Goal: Obtain resource: Download file/media

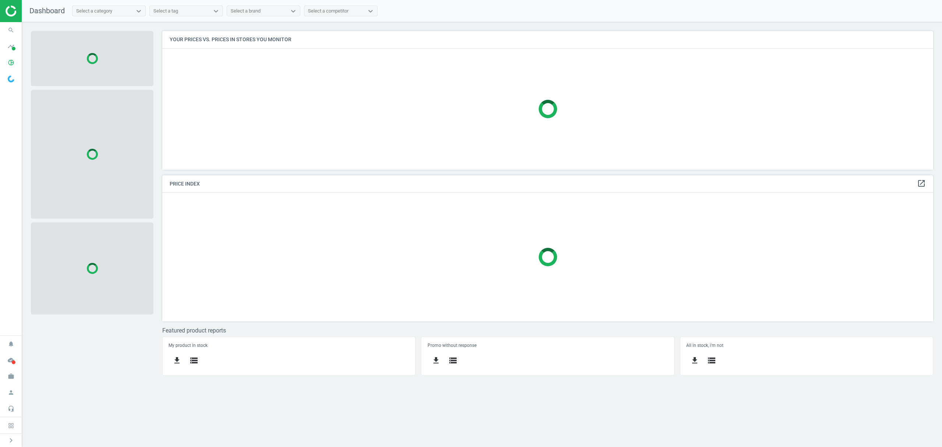
scroll to position [154, 786]
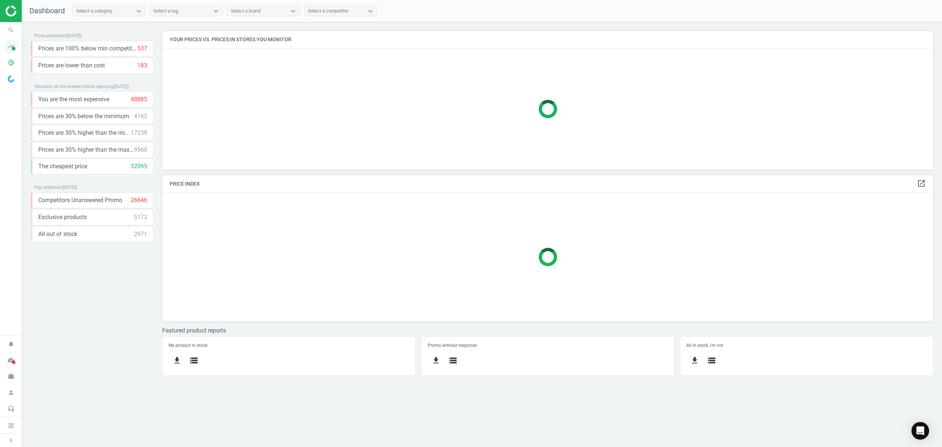
click at [12, 47] on span at bounding box center [14, 49] width 4 height 4
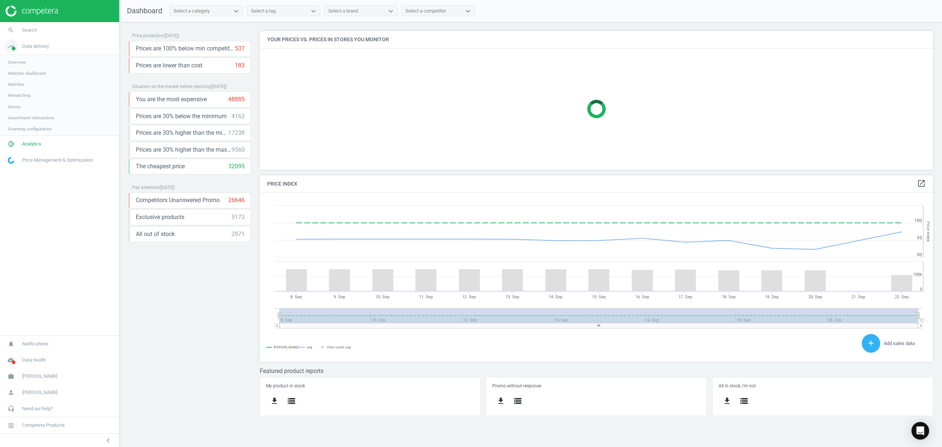
scroll to position [184, 689]
click at [36, 143] on span "Analytics" at bounding box center [31, 144] width 19 height 7
click at [30, 88] on link "Products" at bounding box center [59, 89] width 119 height 11
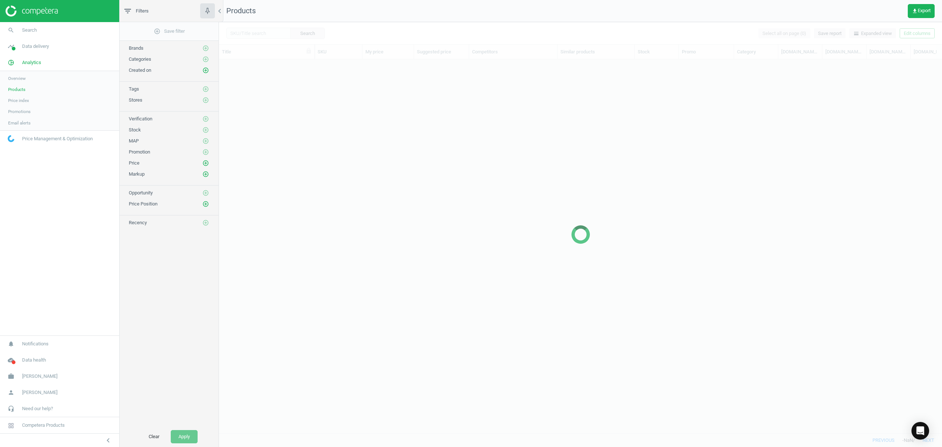
scroll to position [358, 716]
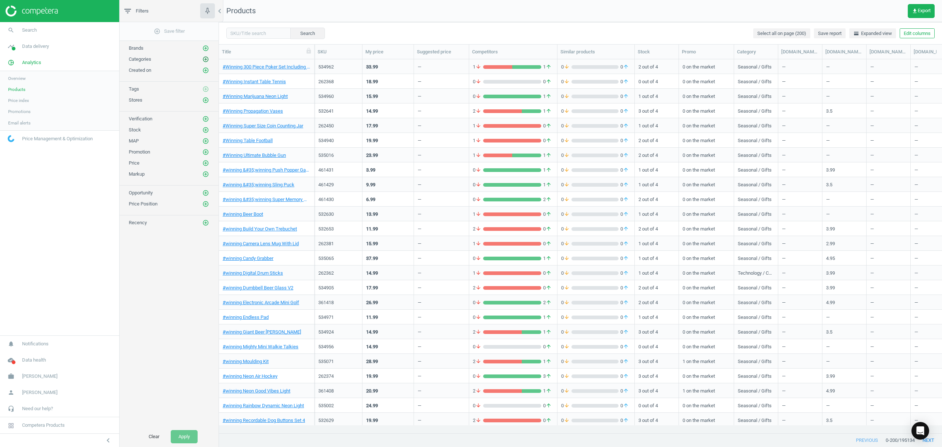
click at [203, 61] on icon "add_circle_outline" at bounding box center [205, 59] width 7 height 7
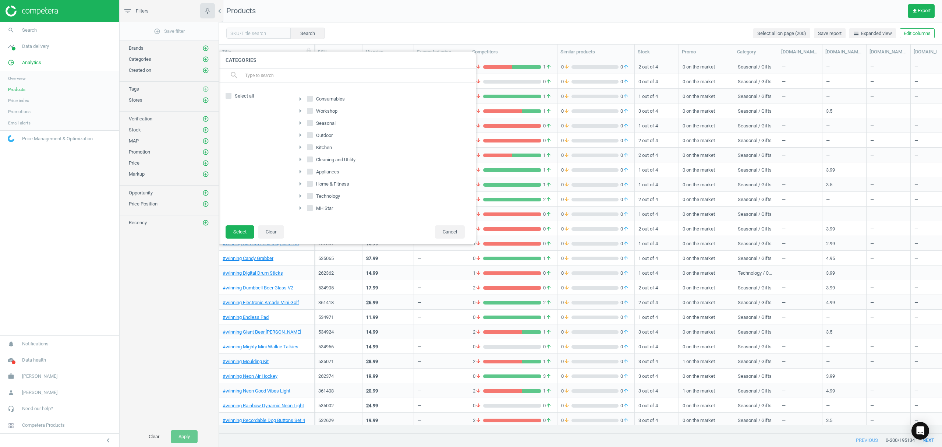
click at [311, 185] on input "Home & Fitness" at bounding box center [309, 183] width 5 height 5
checkbox input "true"
click at [311, 210] on input "MH Star" at bounding box center [309, 207] width 5 height 5
checkbox input "true"
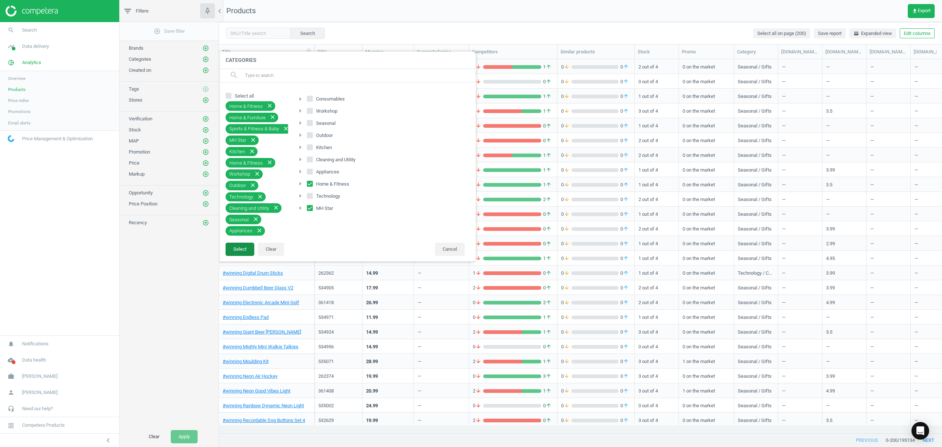
click at [244, 252] on button "Select" at bounding box center [240, 248] width 29 height 13
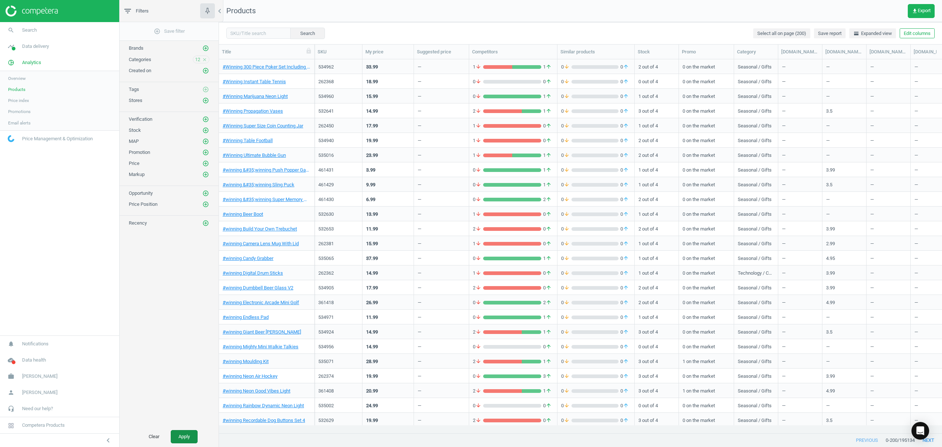
click at [183, 439] on button "Apply" at bounding box center [184, 436] width 27 height 13
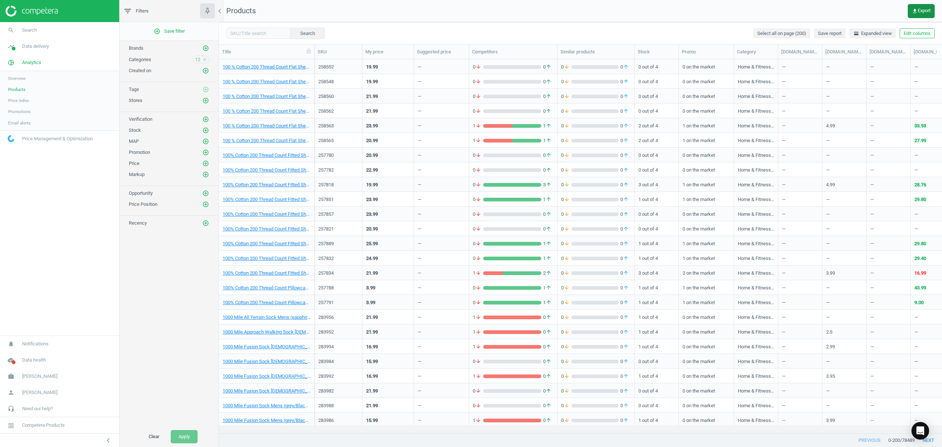
click at [917, 13] on span "get_app Export" at bounding box center [921, 11] width 19 height 6
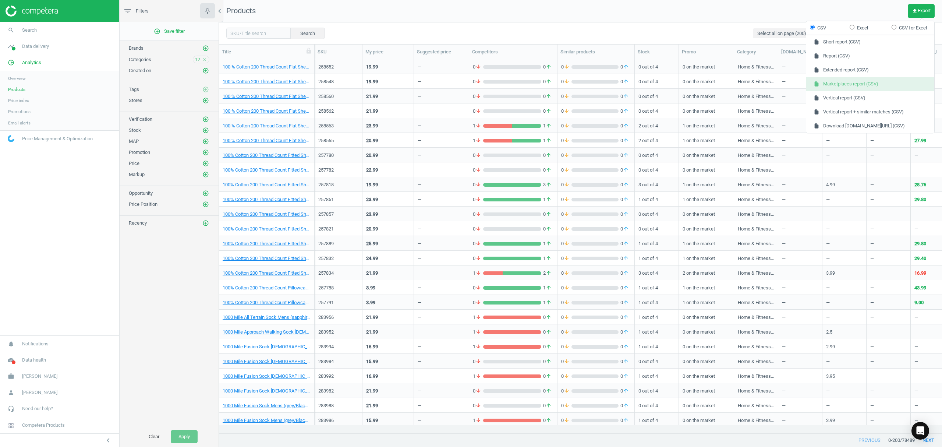
click at [867, 82] on button "insert_drive_file Marketplaces report (CSV)" at bounding box center [870, 84] width 128 height 14
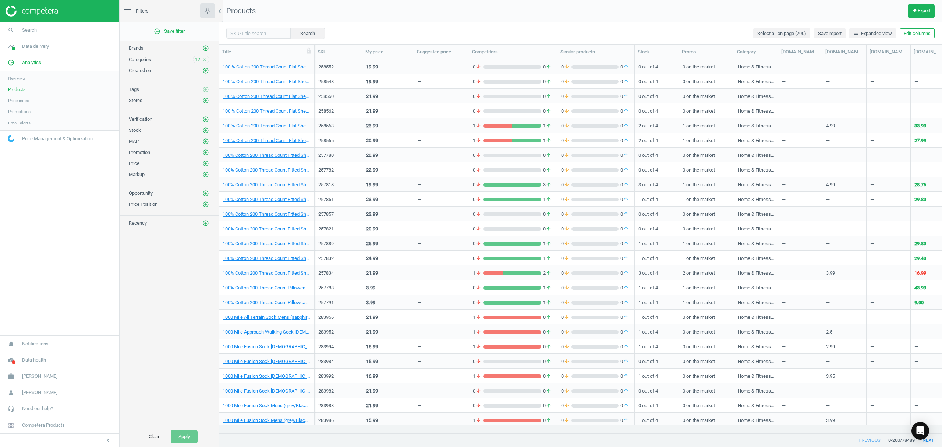
click at [773, 12] on nav "Products get_app Export" at bounding box center [580, 11] width 723 height 22
click at [680, 10] on nav "Products get_app Export" at bounding box center [580, 11] width 723 height 22
click at [152, 434] on button "Clear" at bounding box center [154, 436] width 26 height 13
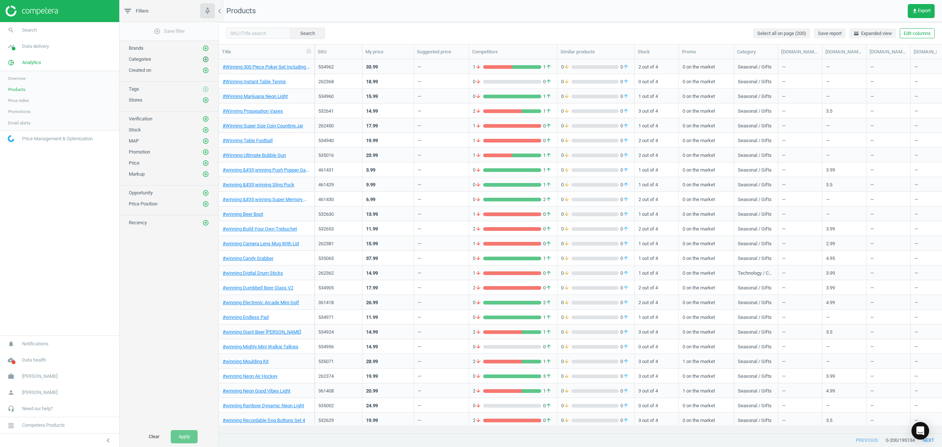
click at [206, 58] on icon "add_circle_outline" at bounding box center [205, 59] width 7 height 7
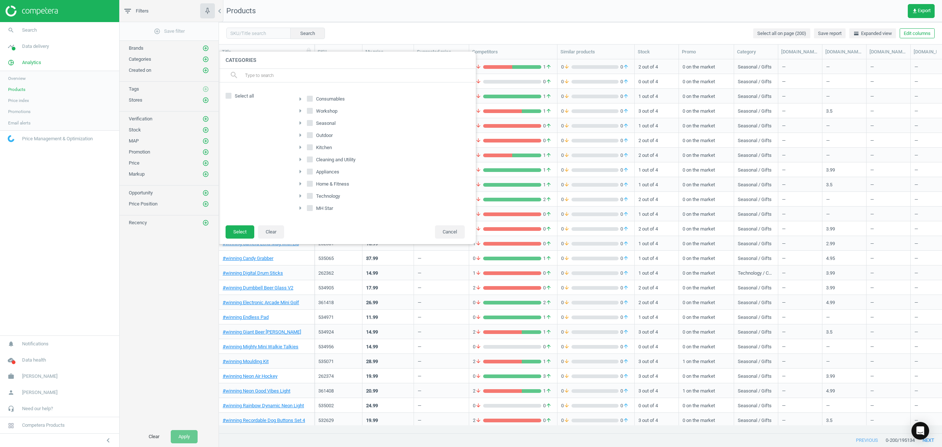
click at [309, 137] on input "Outdoor" at bounding box center [309, 135] width 5 height 5
checkbox input "true"
click at [308, 125] on input "Seasonal" at bounding box center [309, 123] width 5 height 5
checkbox input "true"
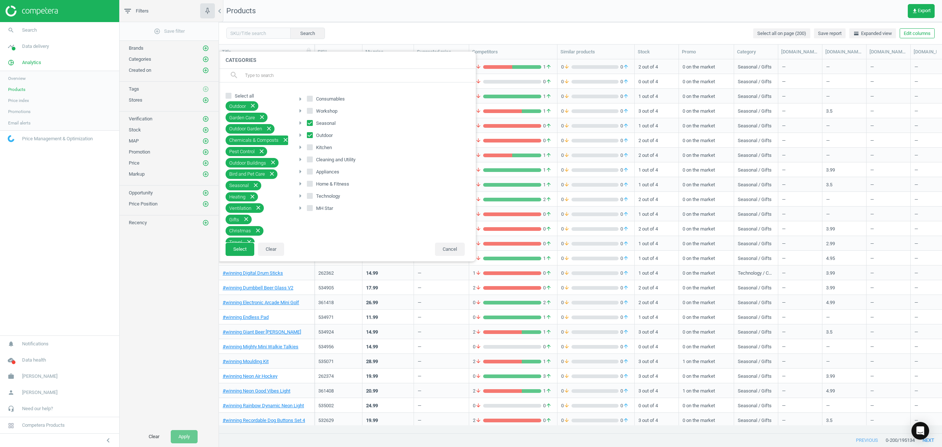
click at [309, 97] on input "Consumables" at bounding box center [309, 98] width 5 height 5
checkbox input "true"
click at [237, 253] on button "Select" at bounding box center [240, 248] width 29 height 13
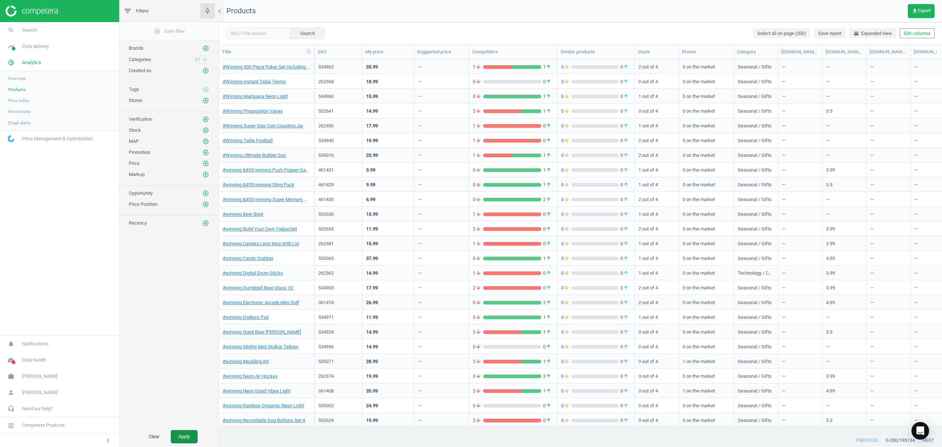
click at [185, 437] on button "Apply" at bounding box center [184, 436] width 27 height 13
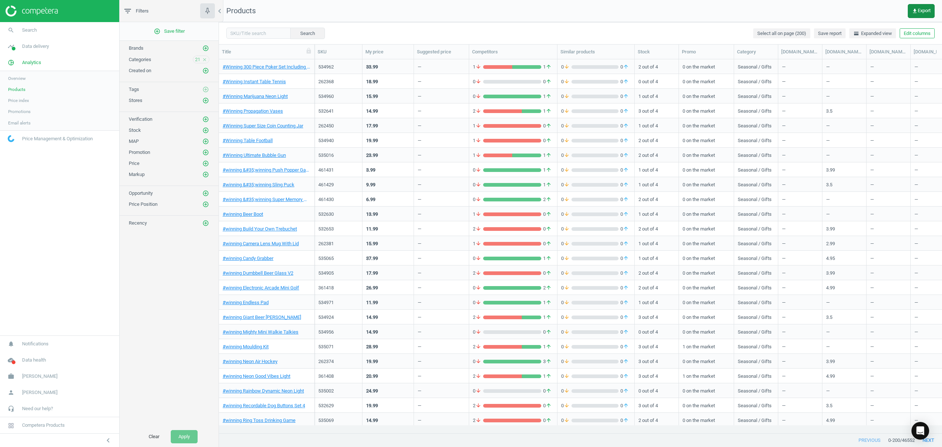
click at [919, 11] on span "get_app Export" at bounding box center [921, 11] width 19 height 6
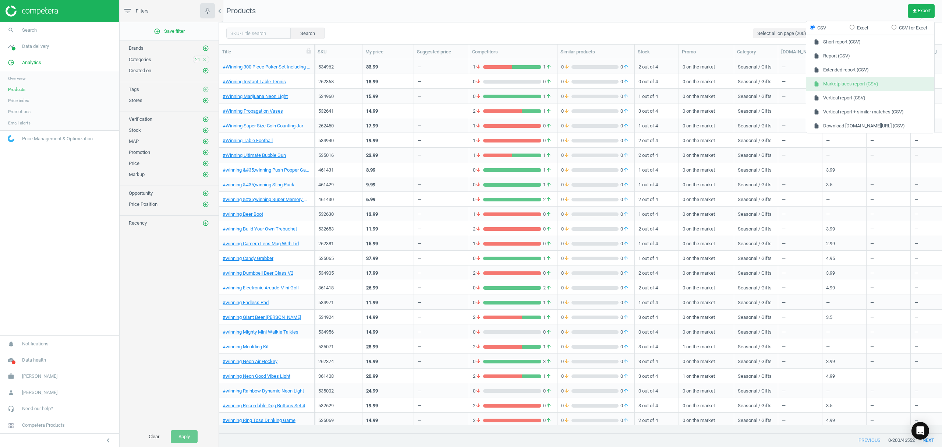
click at [857, 86] on button "insert_drive_file Marketplaces report (CSV)" at bounding box center [870, 84] width 128 height 14
click at [152, 432] on button "Clear" at bounding box center [154, 436] width 26 height 13
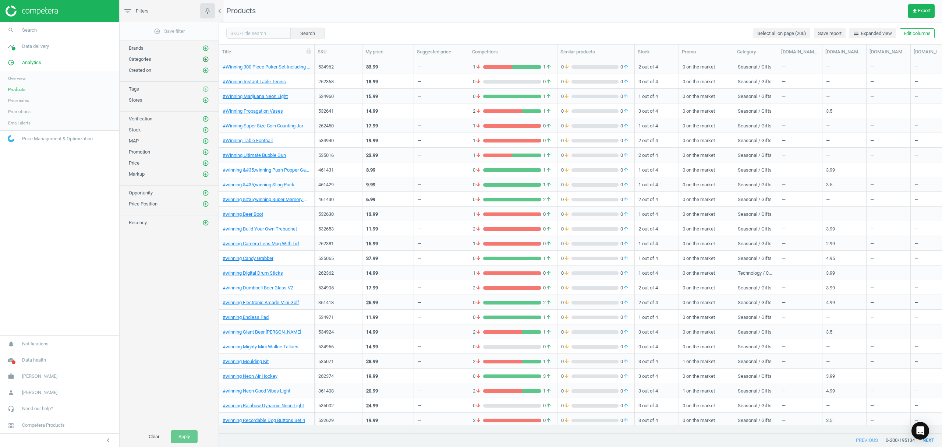
click at [206, 60] on icon "add_circle_outline" at bounding box center [205, 59] width 7 height 7
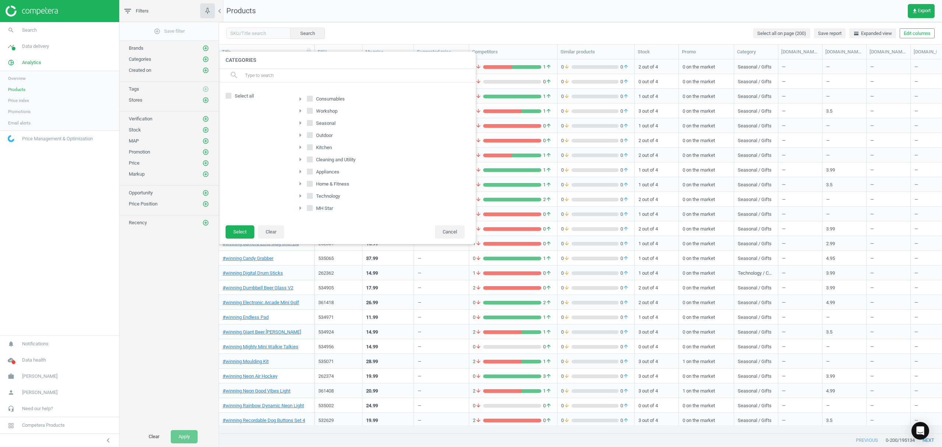
click at [311, 110] on input "Workshop" at bounding box center [309, 111] width 5 height 5
checkbox input "true"
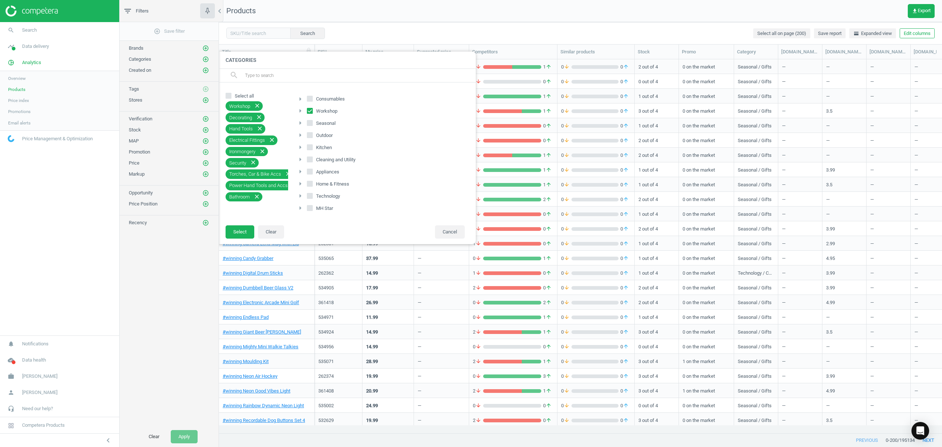
click at [308, 149] on input "Kitchen" at bounding box center [309, 147] width 5 height 5
checkbox input "true"
click at [309, 162] on input "Cleaning and Utility" at bounding box center [309, 159] width 5 height 5
checkbox input "true"
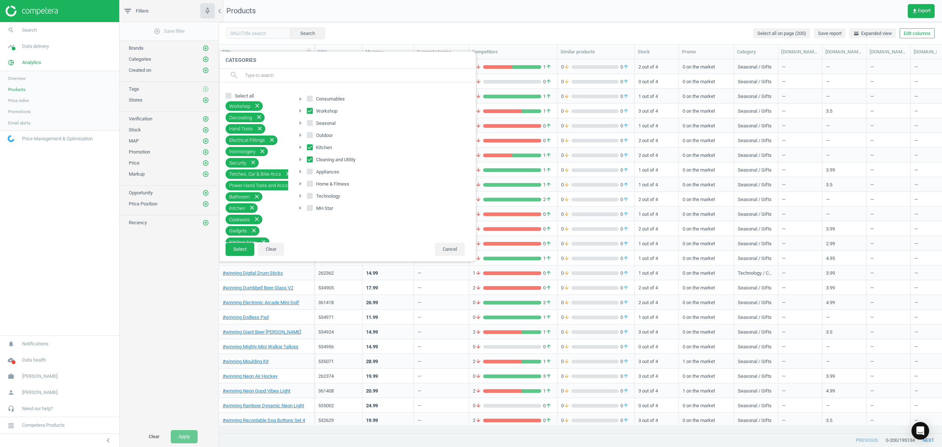
click at [309, 176] on span at bounding box center [310, 173] width 6 height 6
click at [309, 174] on input "Appliances" at bounding box center [309, 171] width 5 height 5
checkbox input "true"
click at [311, 198] on input "Technology" at bounding box center [309, 195] width 5 height 5
checkbox input "true"
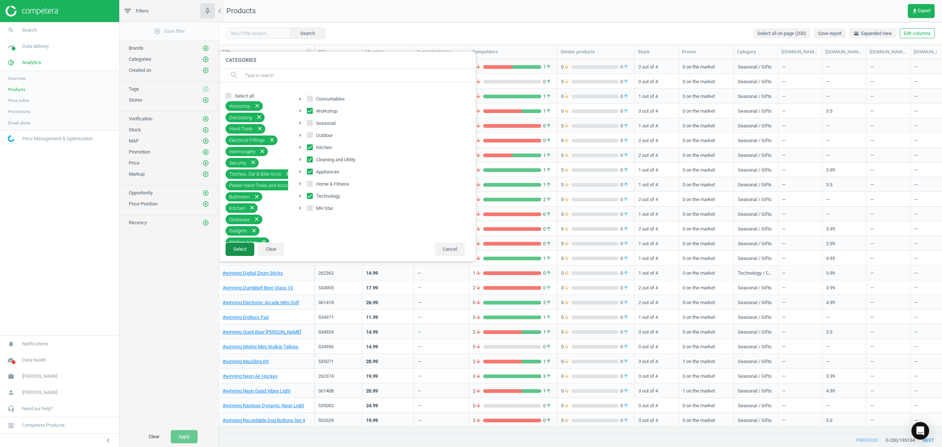
click at [244, 252] on button "Select" at bounding box center [240, 248] width 29 height 13
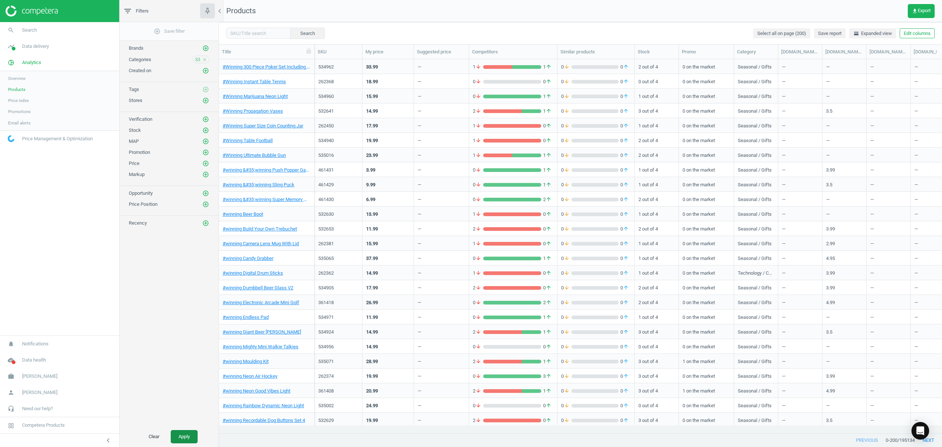
click at [186, 436] on button "Apply" at bounding box center [184, 436] width 27 height 13
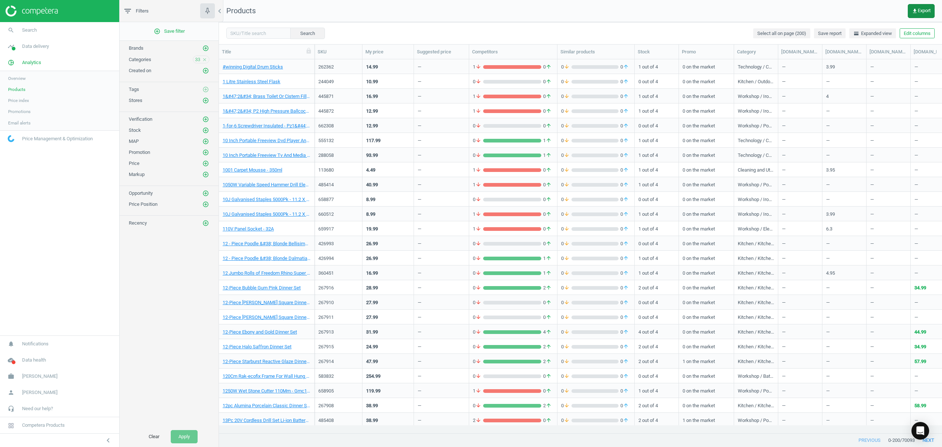
click at [917, 10] on span "get_app Export" at bounding box center [921, 11] width 19 height 6
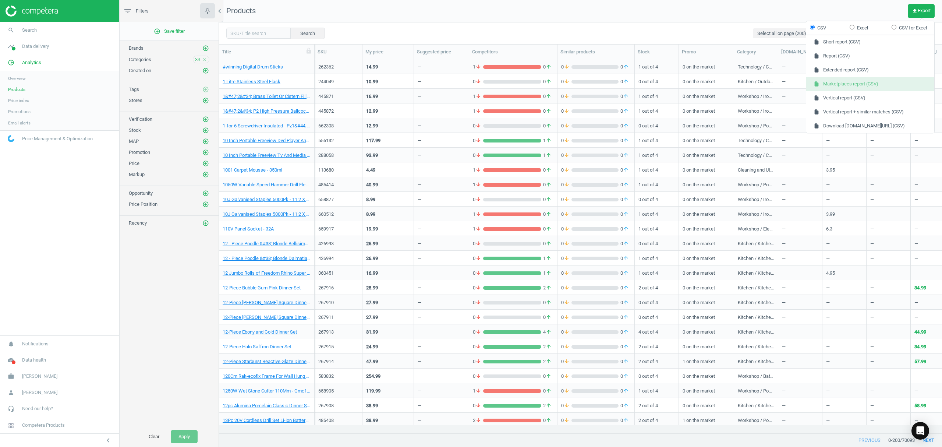
click at [853, 83] on button "insert_drive_file Marketplaces report (CSV)" at bounding box center [870, 84] width 128 height 14
